Goal: Task Accomplishment & Management: Manage account settings

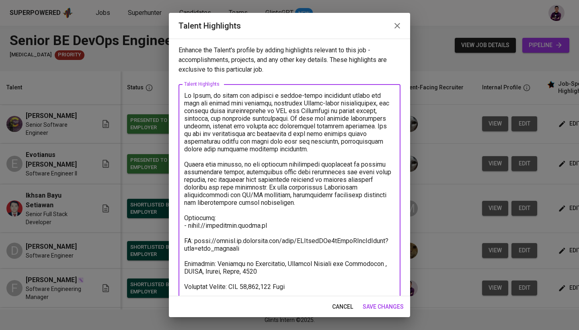
scroll to position [54, 0]
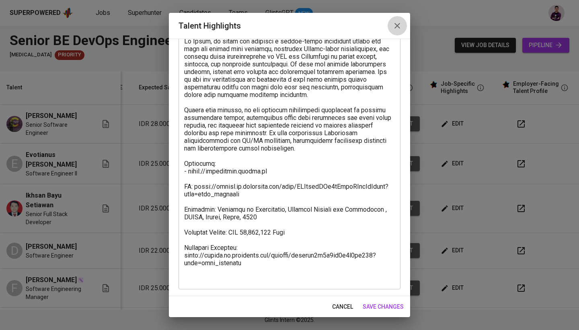
click at [392, 22] on button "button" at bounding box center [397, 25] width 19 height 19
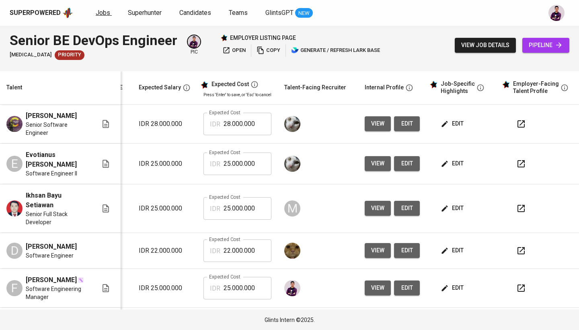
click at [101, 12] on span "Jobs" at bounding box center [103, 13] width 14 height 8
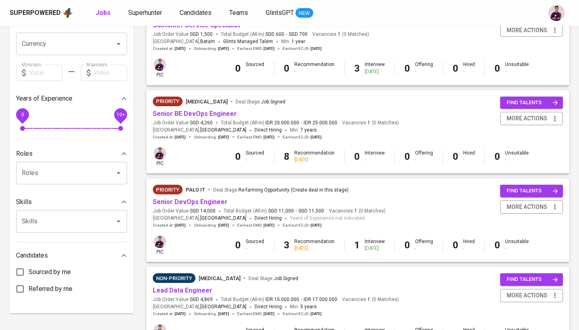
scroll to position [216, 0]
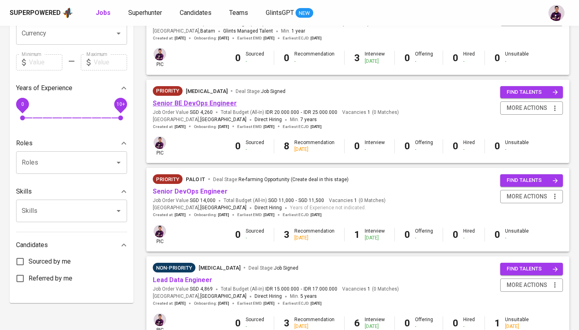
click at [210, 103] on link "Senior BE DevOps Engineer" at bounding box center [195, 103] width 84 height 8
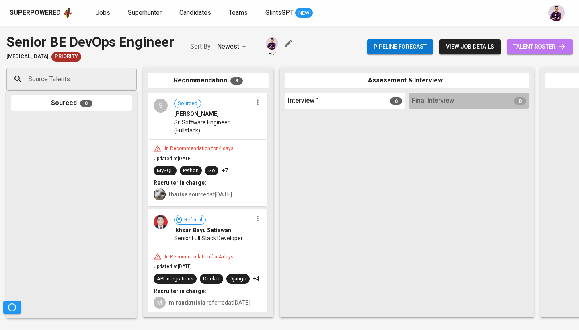
click at [535, 50] on span "talent roster" at bounding box center [540, 47] width 53 height 10
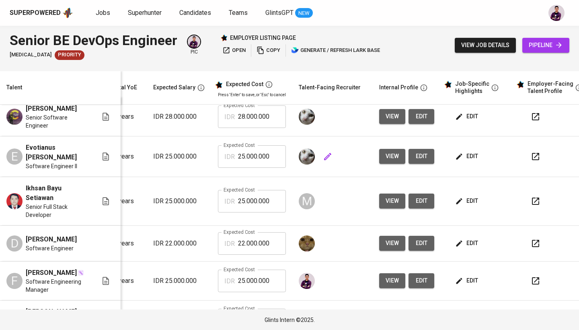
scroll to position [7, 109]
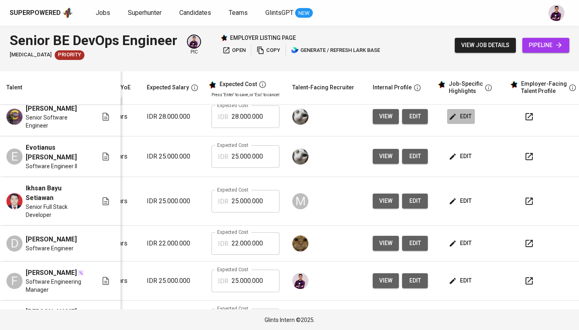
click at [467, 110] on button "edit" at bounding box center [461, 116] width 28 height 15
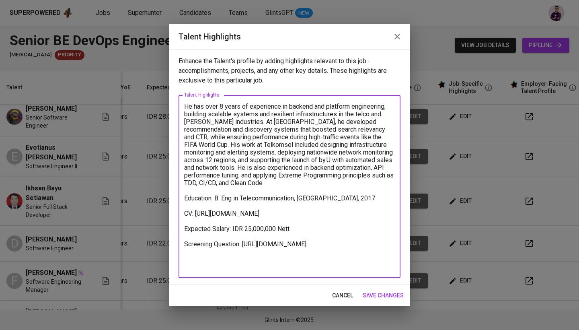
drag, startPoint x: 242, startPoint y: 266, endPoint x: 184, endPoint y: 261, distance: 58.5
click at [184, 261] on div "He has over 8 years of experience in backend and platform engineering, building…" at bounding box center [290, 186] width 222 height 183
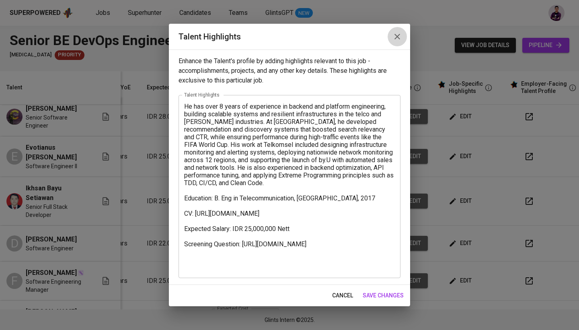
click at [399, 37] on icon "button" at bounding box center [398, 37] width 10 height 10
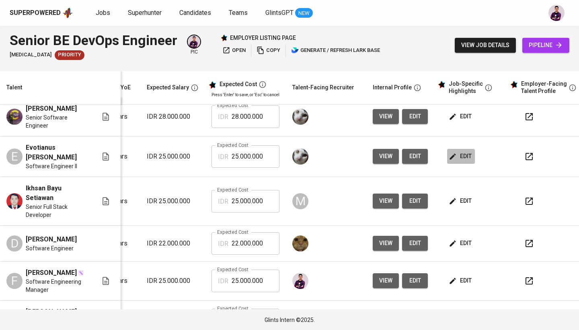
click at [469, 157] on span "edit" at bounding box center [460, 156] width 21 height 10
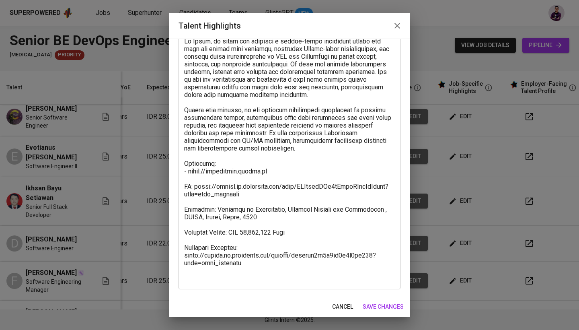
scroll to position [54, 0]
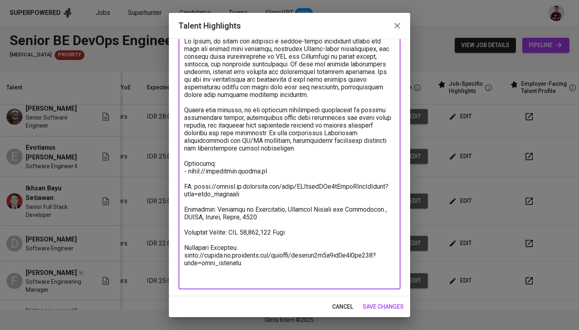
drag, startPoint x: 243, startPoint y: 274, endPoint x: 179, endPoint y: 263, distance: 64.8
click at [179, 263] on div "x Talent Highlights" at bounding box center [290, 159] width 222 height 259
